Goal: Task Accomplishment & Management: Manage account settings

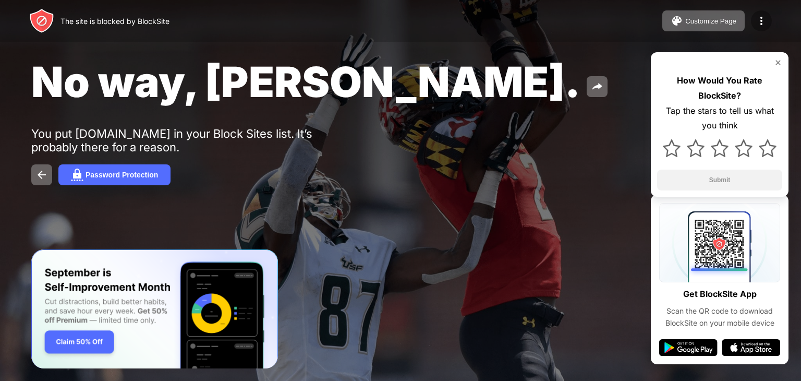
click at [769, 17] on div at bounding box center [761, 20] width 21 height 21
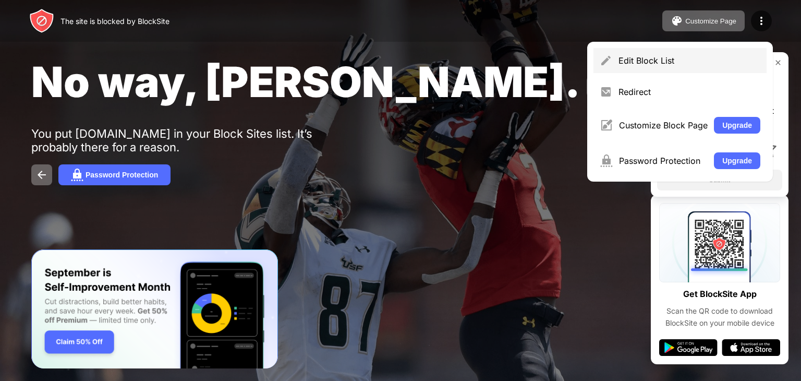
click at [611, 63] on img at bounding box center [606, 60] width 13 height 13
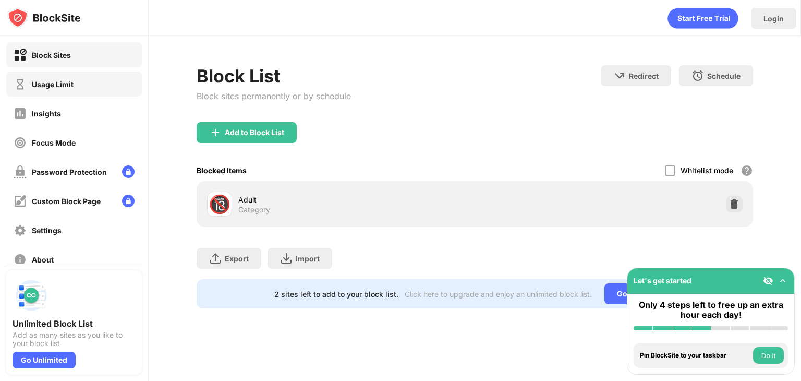
click at [63, 82] on div "Usage Limit" at bounding box center [53, 84] width 42 height 9
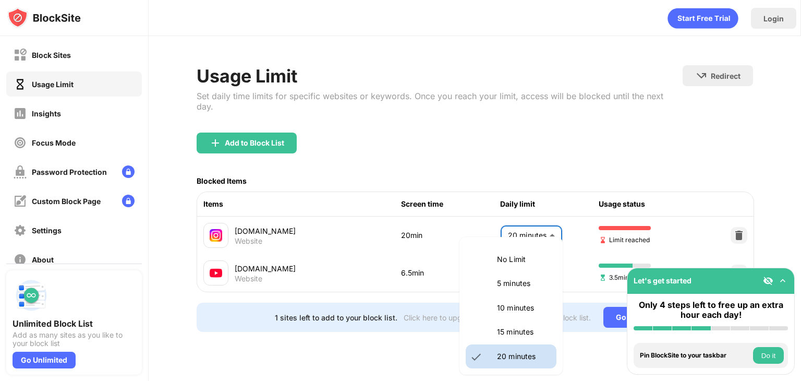
click at [548, 229] on body "Block Sites Usage Limit Insights Focus Mode Password Protection Custom Block Pa…" at bounding box center [400, 190] width 801 height 381
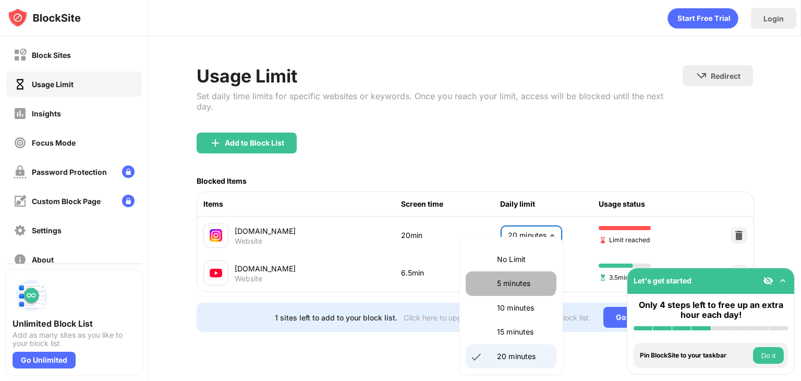
click at [510, 276] on li "5 minutes" at bounding box center [511, 283] width 91 height 24
type input "*"
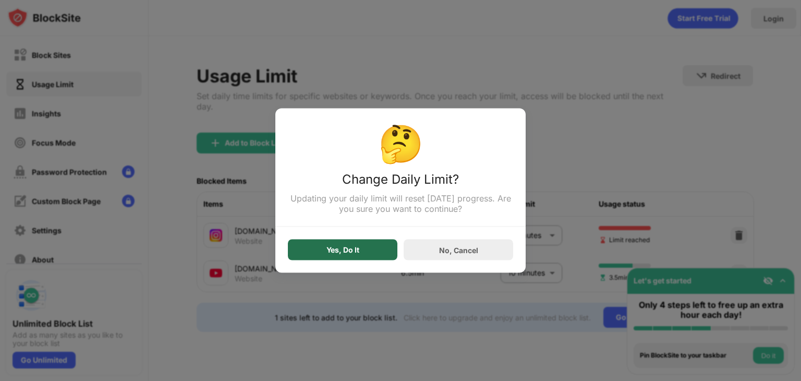
click at [365, 247] on div "Yes, Do It" at bounding box center [343, 249] width 110 height 21
